Goal: Task Accomplishment & Management: Manage account settings

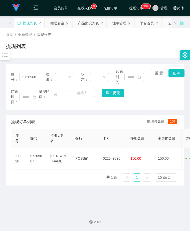
drag, startPoint x: 0, startPoint y: 0, endPoint x: 60, endPoint y: 44, distance: 74.3
click at [80, 43] on div "提现列表" at bounding box center [95, 48] width 178 height 12
click at [6, 55] on icon "图标： 条形图" at bounding box center [5, 55] width 5 height 4
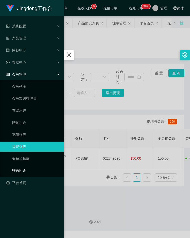
click at [32, 170] on link "赠送彩金" at bounding box center [36, 170] width 48 height 10
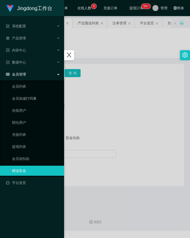
click at [97, 108] on div at bounding box center [95, 119] width 190 height 238
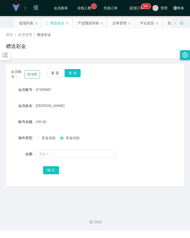
click at [35, 76] on input "97205687" at bounding box center [33, 74] width 16 height 8
paste input "Jagang"
type input "Jagang"
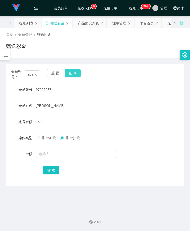
drag, startPoint x: 69, startPoint y: 74, endPoint x: 70, endPoint y: 84, distance: 10.8
click at [69, 74] on button "查 询" at bounding box center [73, 73] width 16 height 8
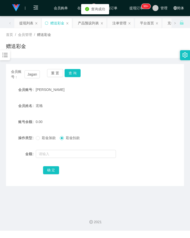
click at [45, 139] on span "彩金加款" at bounding box center [49, 138] width 18 height 4
click at [51, 153] on input "text" at bounding box center [76, 154] width 80 height 8
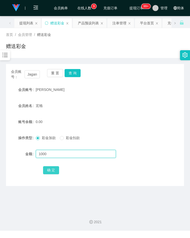
type input "1000"
click at [51, 169] on button "确 定" at bounding box center [51, 170] width 16 height 8
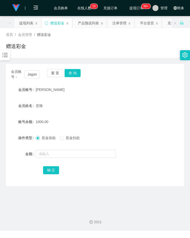
click at [148, 98] on form "会员账号 贾刚 会员姓名 宏格 账号余额 1000.00 操作类型 彩金加款 彩金扣款 金额 确 定" at bounding box center [95, 129] width 178 height 90
click at [32, 75] on input "Jagang" at bounding box center [33, 74] width 16 height 8
click at [69, 74] on button "查 询" at bounding box center [73, 73] width 16 height 8
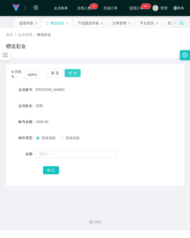
scroll to position [0, 0]
click at [74, 108] on div "宏格" at bounding box center [88, 106] width 104 height 10
click at [142, 119] on div "账号余额 700.00" at bounding box center [95, 122] width 178 height 10
click at [32, 72] on input "Jagang" at bounding box center [33, 74] width 16 height 8
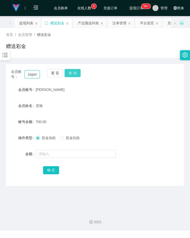
paste input "skyang3303"
type input "skyang3303"
click at [76, 71] on button "查 询" at bounding box center [73, 73] width 16 height 8
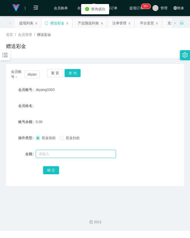
click at [53, 152] on input "text" at bounding box center [76, 154] width 80 height 8
type input "100"
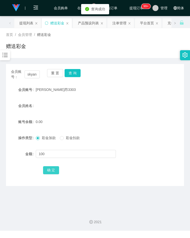
click at [51, 170] on button "确 定" at bounding box center [51, 170] width 16 height 8
click at [138, 116] on form "会员账号 斯凯昂3303 会员姓名 账号余额 100.00 操作类型 彩金加款 彩金扣款 金额 确 定" at bounding box center [95, 129] width 178 height 90
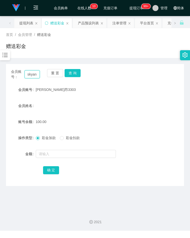
click at [31, 73] on input "skyang3303" at bounding box center [33, 74] width 16 height 8
paste input "Jagang"
type input "Jagang"
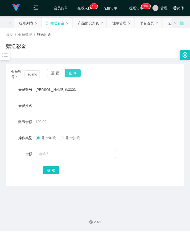
click at [73, 74] on button "查 询" at bounding box center [73, 73] width 16 height 8
click at [4, 54] on icon "图标： 条形图" at bounding box center [5, 55] width 7 height 7
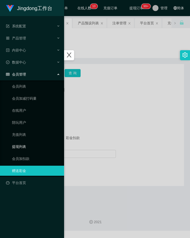
click at [25, 144] on link "提现列表" at bounding box center [36, 146] width 48 height 10
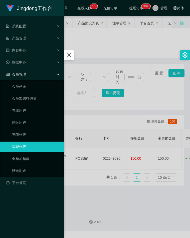
click at [110, 117] on div at bounding box center [95, 119] width 190 height 238
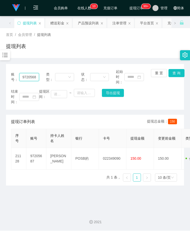
click at [30, 78] on input "97205687" at bounding box center [29, 77] width 20 height 8
paste input "Jagang"
type input "Jagang"
click at [175, 73] on button "查 询" at bounding box center [177, 73] width 16 height 8
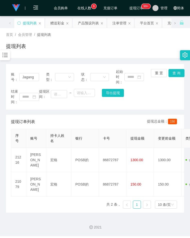
drag, startPoint x: 165, startPoint y: 100, endPoint x: 165, endPoint y: 93, distance: 7.5
click at [165, 99] on div "结束时间： 提现区间： ~ 导出提现" at bounding box center [95, 97] width 168 height 16
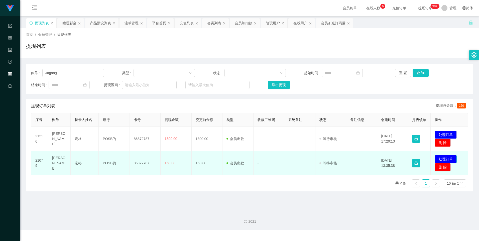
click at [190, 160] on button "处理订单" at bounding box center [446, 159] width 22 height 8
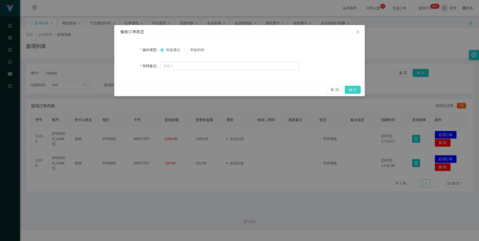
click at [190, 90] on button "确 定" at bounding box center [353, 90] width 16 height 8
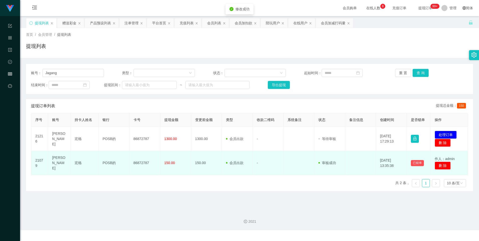
click at [143, 162] on td "86872787" at bounding box center [145, 163] width 31 height 24
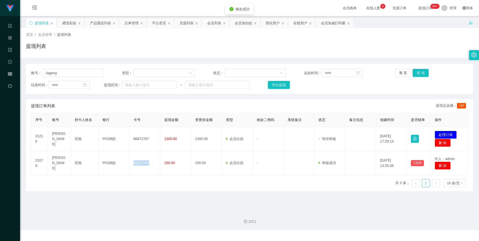
copy td "86872787"
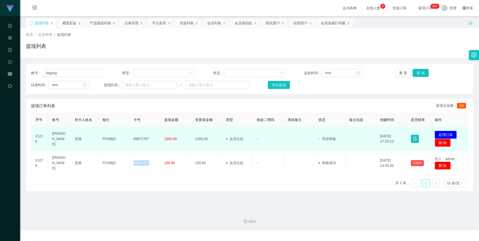
click at [190, 133] on button "处理订单" at bounding box center [446, 135] width 22 height 8
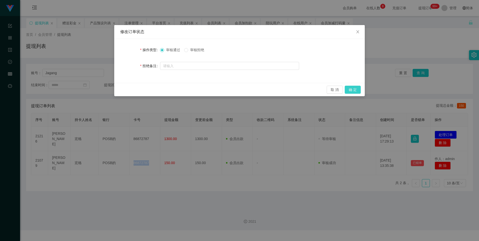
click at [190, 92] on button "确 定" at bounding box center [353, 90] width 16 height 8
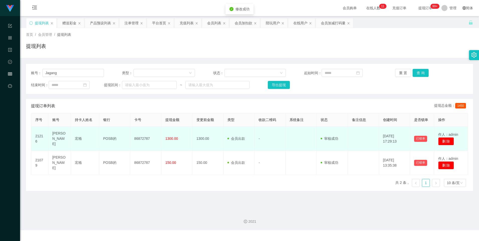
click at [140, 138] on td "86872787" at bounding box center [145, 139] width 31 height 24
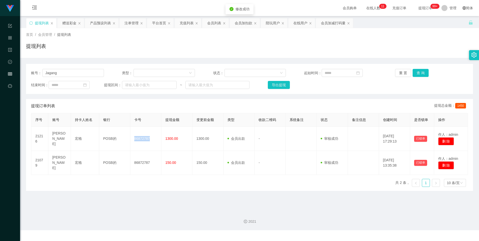
copy td "86872787"
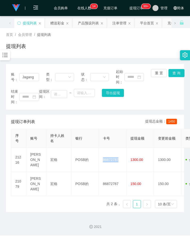
drag, startPoint x: 87, startPoint y: 51, endPoint x: 71, endPoint y: 57, distance: 16.9
click at [87, 51] on div "提现列表" at bounding box center [95, 48] width 178 height 12
click at [7, 56] on icon "图标： 条形图" at bounding box center [5, 55] width 7 height 7
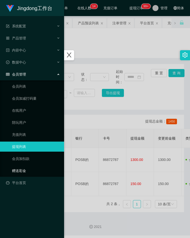
click at [25, 168] on link "赠送彩金" at bounding box center [36, 170] width 48 height 10
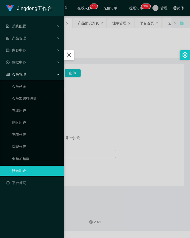
click at [112, 53] on div at bounding box center [95, 119] width 190 height 238
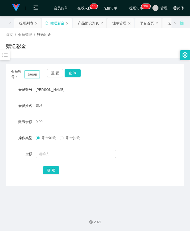
click at [33, 74] on input "Jagang" at bounding box center [33, 74] width 16 height 8
paste input "skyang3303"
type input "skyang3303"
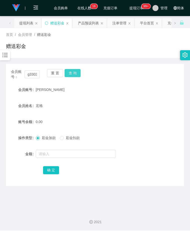
click at [77, 71] on button "查 询" at bounding box center [73, 73] width 16 height 8
click at [165, 73] on div "会员账号： skyang3303 重 置 查 询" at bounding box center [95, 74] width 178 height 11
click at [5, 59] on div at bounding box center [5, 55] width 10 height 10
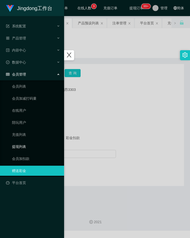
drag, startPoint x: 22, startPoint y: 145, endPoint x: 42, endPoint y: 145, distance: 19.8
click at [22, 145] on link "提现列表" at bounding box center [36, 146] width 48 height 10
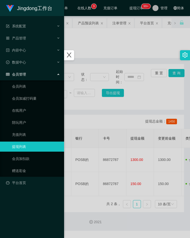
click at [108, 131] on div at bounding box center [95, 119] width 190 height 238
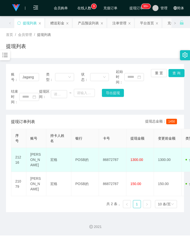
click at [85, 159] on td "POSB的" at bounding box center [85, 160] width 28 height 24
copy td "的"
click at [79, 158] on td "POSB的" at bounding box center [85, 160] width 28 height 24
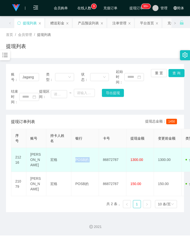
copy td "POSB的"
click at [0, 97] on html "Jingdong工作台 系统配置 产品管理 内容中心 数据中心 会员管理 会员列表 会员加减打码量 在线用户 陪玩用户 充值列表 提现列表 会员加扣款 赠送彩…" at bounding box center [95, 119] width 190 height 238
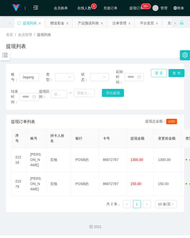
click at [158, 76] on button "重 置" at bounding box center [159, 73] width 16 height 8
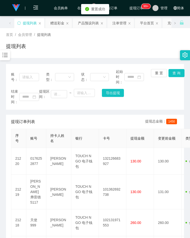
click at [5, 57] on icon "图标： 条形图" at bounding box center [5, 55] width 5 height 4
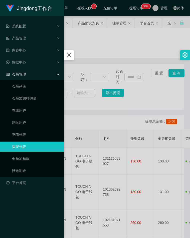
click at [108, 119] on div at bounding box center [95, 119] width 190 height 238
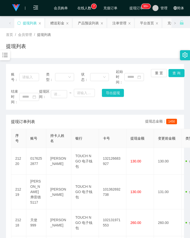
drag, startPoint x: 101, startPoint y: 51, endPoint x: 56, endPoint y: 70, distance: 48.5
click at [101, 51] on div "提现列表" at bounding box center [95, 48] width 178 height 12
click at [7, 54] on icon "图标： 条形图" at bounding box center [5, 55] width 7 height 7
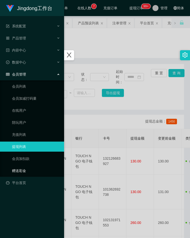
click at [19, 167] on link "赠送彩金" at bounding box center [36, 170] width 48 height 10
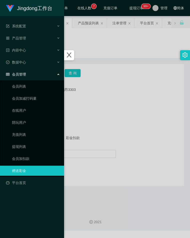
click at [106, 116] on div at bounding box center [95, 119] width 190 height 238
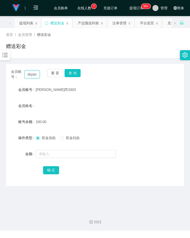
click at [35, 76] on input "skyang3303" at bounding box center [33, 74] width 16 height 8
click at [72, 74] on button "查 询" at bounding box center [73, 73] width 16 height 8
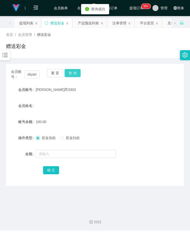
click at [76, 73] on button "查 询" at bounding box center [73, 73] width 16 height 8
click at [76, 73] on button "查 询" at bounding box center [76, 73] width 22 height 8
click at [154, 90] on div "会员账号 斯凯昂3303" at bounding box center [95, 89] width 178 height 10
click at [76, 73] on button "查 询" at bounding box center [73, 73] width 16 height 8
click at [64, 140] on span "彩金扣款" at bounding box center [73, 138] width 18 height 4
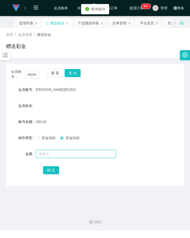
click at [62, 152] on input "text" at bounding box center [76, 154] width 80 height 8
type input "50"
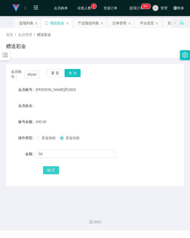
click at [49, 172] on button "确 定" at bounding box center [51, 170] width 16 height 8
click at [147, 111] on form "会员账号 斯凯昂3303 会员姓名 账号余额 150.00 操作类型 彩金加款 彩金扣款 金额 确 定" at bounding box center [95, 129] width 178 height 90
click at [153, 109] on div "会员姓名" at bounding box center [95, 106] width 178 height 10
click at [29, 74] on input "skyang3303" at bounding box center [33, 74] width 16 height 8
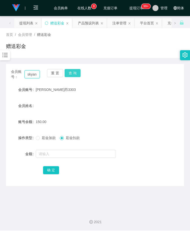
scroll to position [0, 9]
click at [72, 68] on div "会员账号： skyang3303 重 置 查 询 会员账号 斯凯昂3303 会员姓名 账号余额 150.00 操作类型 彩金加款 彩金扣款 金额 确 定" at bounding box center [95, 125] width 178 height 122
click at [73, 71] on button "查 询" at bounding box center [73, 73] width 16 height 8
drag, startPoint x: 74, startPoint y: 75, endPoint x: 31, endPoint y: 129, distance: 68.8
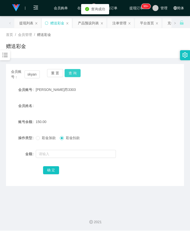
click at [74, 75] on button "查 询" at bounding box center [73, 73] width 16 height 8
click at [135, 134] on div "彩金加款 彩金扣款" at bounding box center [88, 138] width 104 height 10
drag, startPoint x: 163, startPoint y: 88, endPoint x: 157, endPoint y: 87, distance: 6.3
click at [162, 88] on div "会员账号 斯凯昂3303" at bounding box center [95, 89] width 178 height 10
click at [74, 73] on button "查 询" at bounding box center [73, 73] width 16 height 8
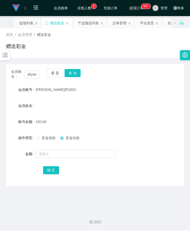
click at [136, 85] on div "斯凯昂3303" at bounding box center [88, 89] width 104 height 10
click at [102, 97] on form "会员账号 斯凯昂3303 会员姓名 账号余额 150.00 操作类型 彩金加款 彩金扣款 金额 确 定" at bounding box center [95, 129] width 178 height 90
click at [112, 116] on form "会员账号 斯凯昂3303 会员姓名 账号余额 150.00 操作类型 彩金加款 彩金扣款 金额 确 定" at bounding box center [95, 129] width 178 height 90
click at [31, 75] on input "skyang3303" at bounding box center [33, 74] width 16 height 8
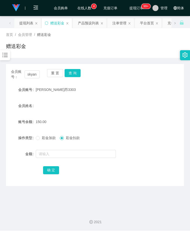
click at [8, 60] on div at bounding box center [5, 55] width 10 height 10
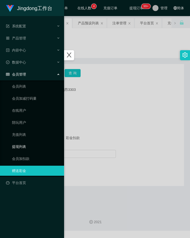
click at [27, 146] on link "提现列表" at bounding box center [36, 146] width 48 height 10
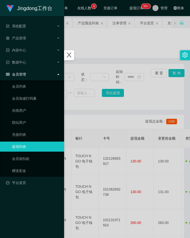
drag, startPoint x: 102, startPoint y: 117, endPoint x: 83, endPoint y: 109, distance: 20.2
click at [102, 117] on div at bounding box center [95, 119] width 190 height 238
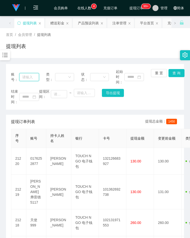
click at [30, 79] on input "text" at bounding box center [29, 77] width 20 height 8
paste input "skyang3303"
type input "skyang3303"
click at [170, 75] on button "查 询" at bounding box center [177, 73] width 16 height 8
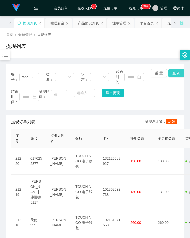
scroll to position [0, 0]
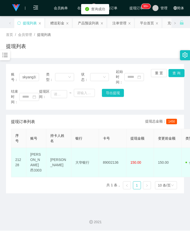
click at [112, 161] on td "89002136" at bounding box center [113, 162] width 28 height 29
click at [113, 161] on td "89002136" at bounding box center [113, 162] width 28 height 29
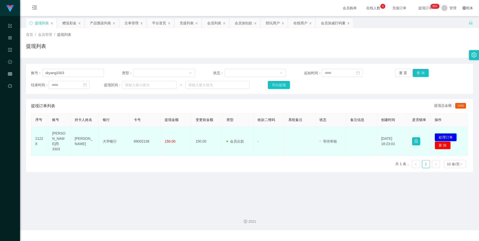
click at [190, 134] on button "处理订单" at bounding box center [446, 137] width 22 height 8
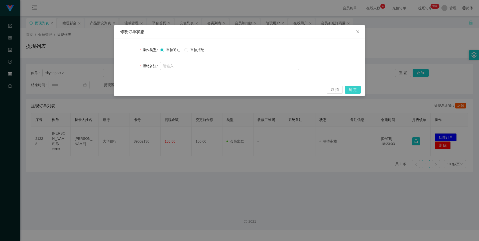
click at [190, 91] on button "确 定" at bounding box center [353, 90] width 16 height 8
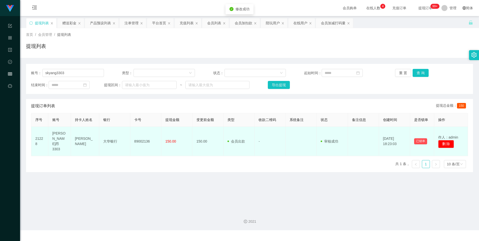
click at [139, 137] on td "89002136" at bounding box center [145, 141] width 31 height 29
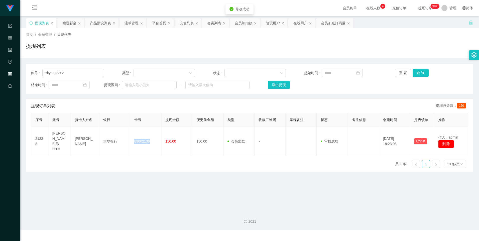
copy td "89002136"
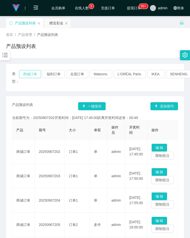
click at [34, 73] on button "商城订单" at bounding box center [30, 74] width 22 height 8
click at [99, 39] on div "首页 / 产品管理 / 产品预设列表 / 产品预设列表" at bounding box center [95, 43] width 178 height 22
